Goal: Find specific page/section: Find specific page/section

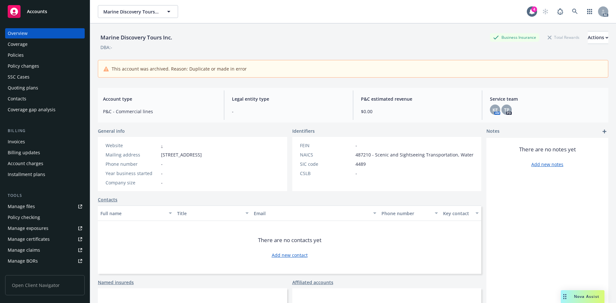
scroll to position [5, 0]
click at [572, 11] on icon at bounding box center [575, 12] width 6 height 6
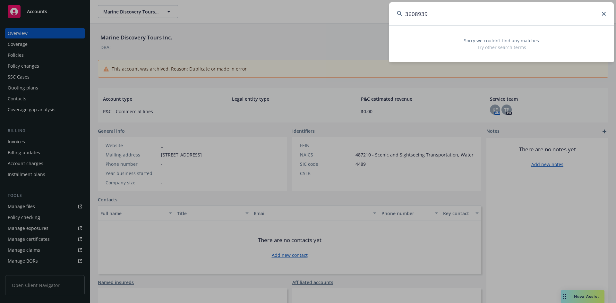
drag, startPoint x: 439, startPoint y: 16, endPoint x: 379, endPoint y: 9, distance: 59.7
click at [379, 9] on div "3608939 Sorry we couldn’t find any matches Try other search terms" at bounding box center [308, 151] width 616 height 303
click at [438, 20] on input "3608939" at bounding box center [501, 13] width 224 height 23
click at [435, 17] on input "3608939" at bounding box center [501, 13] width 224 height 23
drag, startPoint x: 423, startPoint y: 17, endPoint x: 382, endPoint y: 16, distance: 40.7
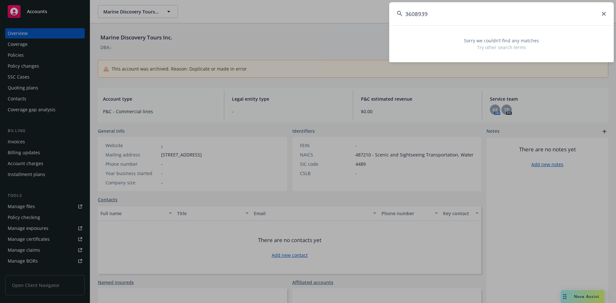
click at [383, 16] on div "3608939 Sorry we couldn’t find any matches Try other search terms" at bounding box center [308, 151] width 616 height 303
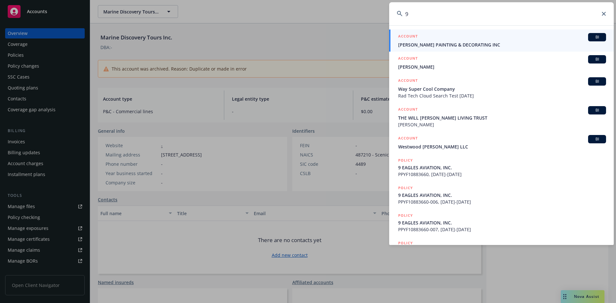
drag, startPoint x: 409, startPoint y: 14, endPoint x: 401, endPoint y: 16, distance: 8.2
click at [401, 16] on div "9" at bounding box center [501, 13] width 224 height 23
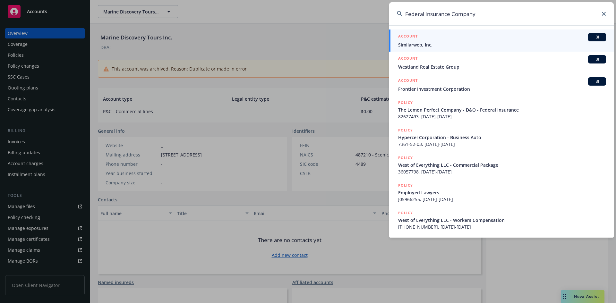
drag, startPoint x: 497, startPoint y: 21, endPoint x: 403, endPoint y: 20, distance: 93.3
click at [403, 20] on input "Federal Insurance Company" at bounding box center [501, 13] width 224 height 23
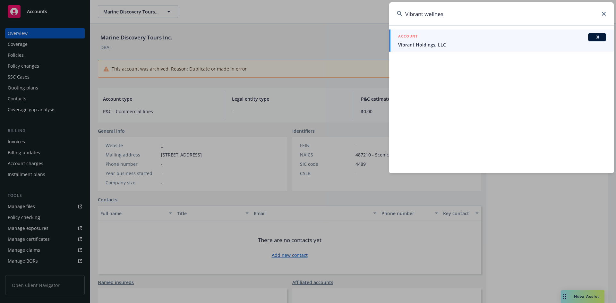
type input "Vibrant wellness"
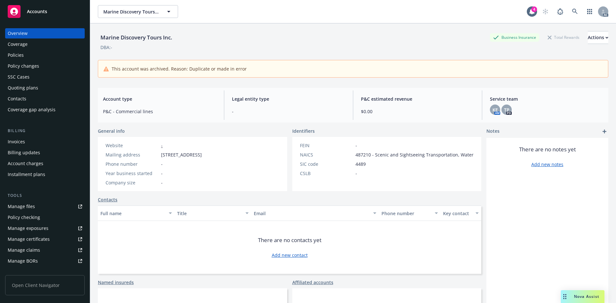
drag, startPoint x: 311, startPoint y: 95, endPoint x: 351, endPoint y: 146, distance: 65.2
